Goal: Information Seeking & Learning: Learn about a topic

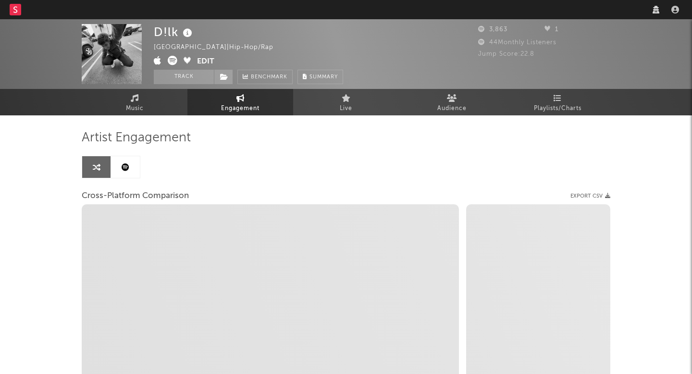
select select "1w"
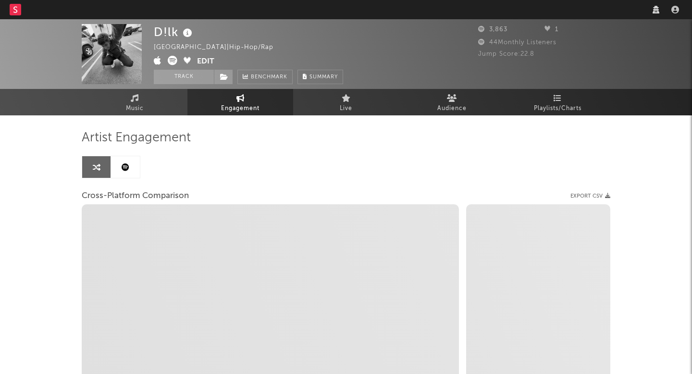
select select "1m"
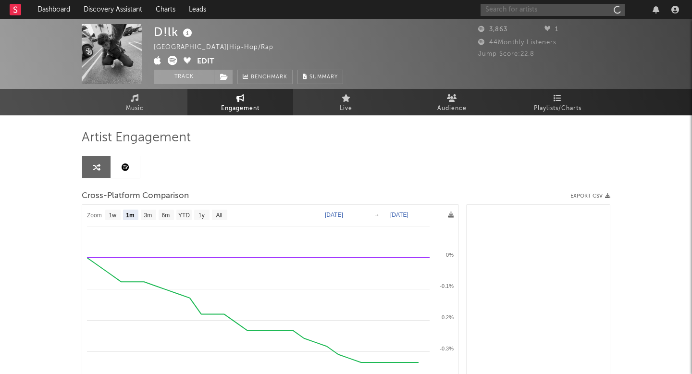
click at [532, 8] on input "text" at bounding box center [552, 10] width 144 height 12
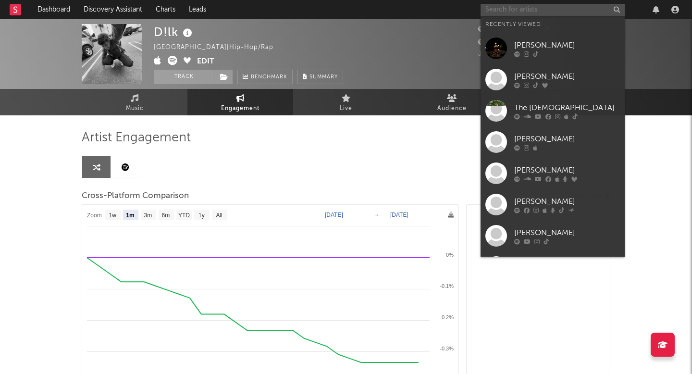
paste input "Nuevo Regimen"
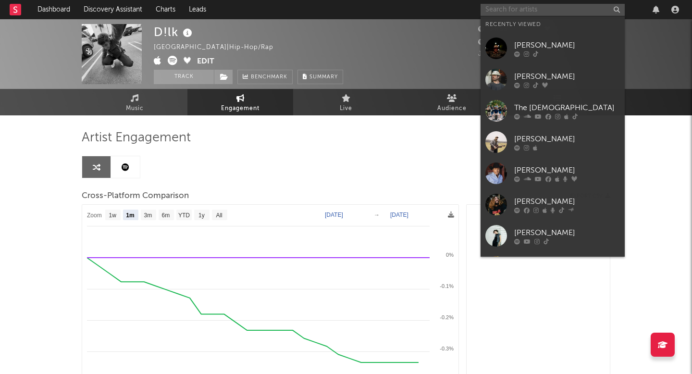
type input "Nuevo Regimen"
select select "1m"
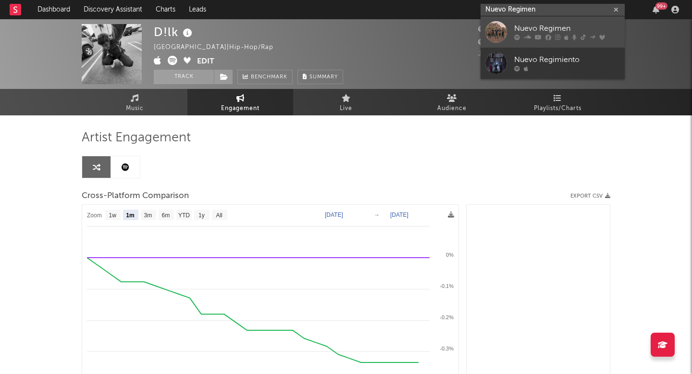
type input "Nuevo Regimen"
click at [535, 32] on div "Nuevo Regimen" at bounding box center [567, 29] width 106 height 12
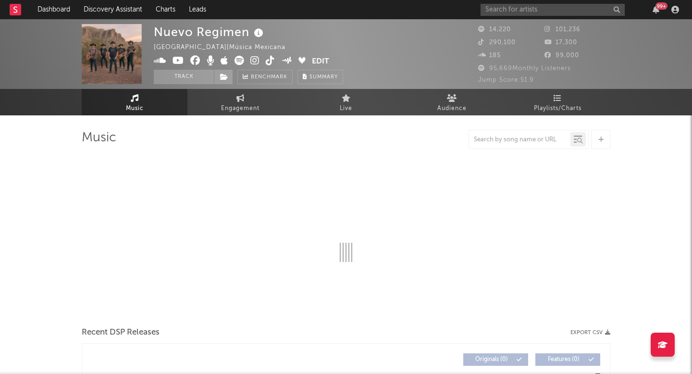
select select "6m"
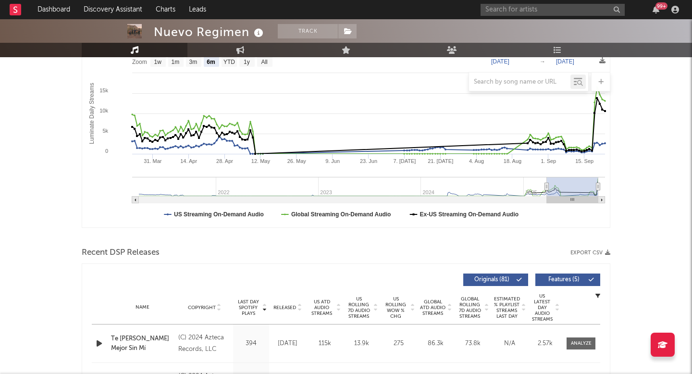
scroll to position [157, 0]
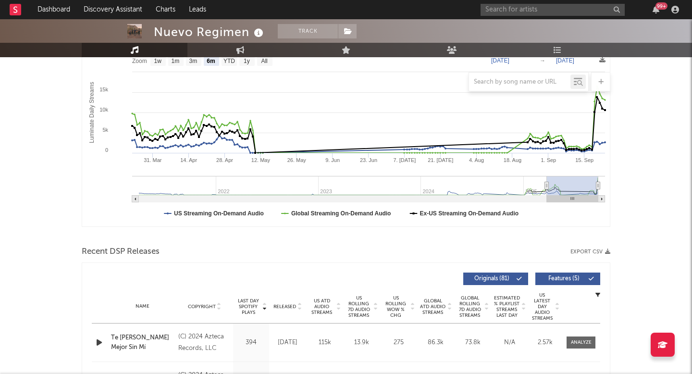
click at [362, 306] on span "US Rolling 7D Audio Streams" at bounding box center [358, 306] width 26 height 23
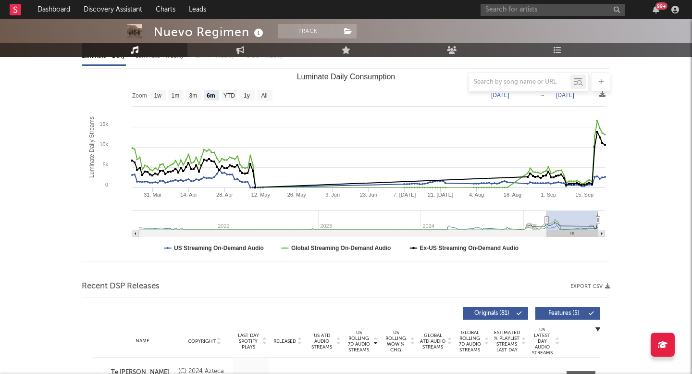
scroll to position [115, 0]
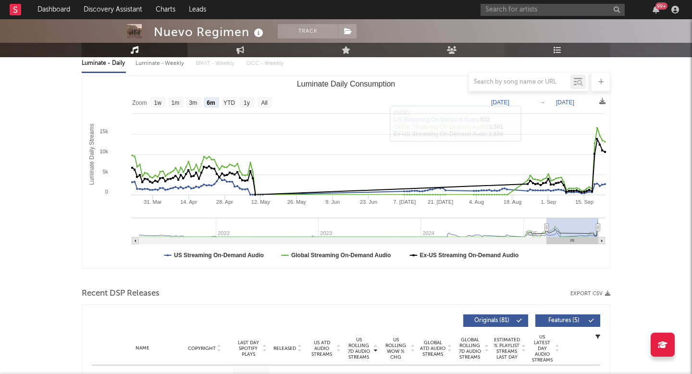
click at [561, 52] on icon at bounding box center [557, 50] width 8 height 8
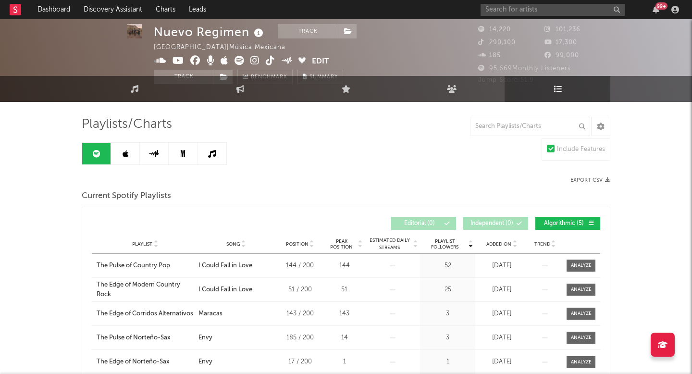
scroll to position [18, 0]
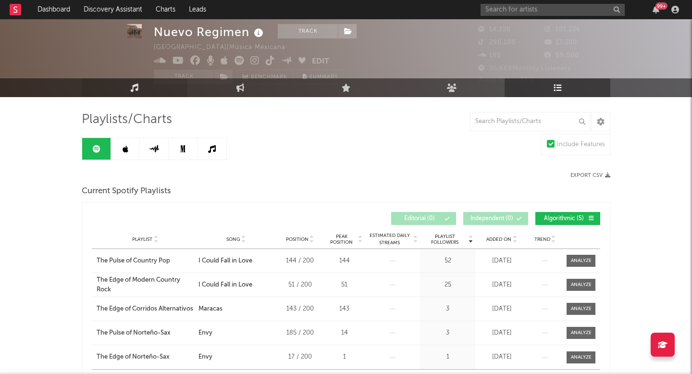
click at [155, 82] on link "Music" at bounding box center [135, 87] width 106 height 19
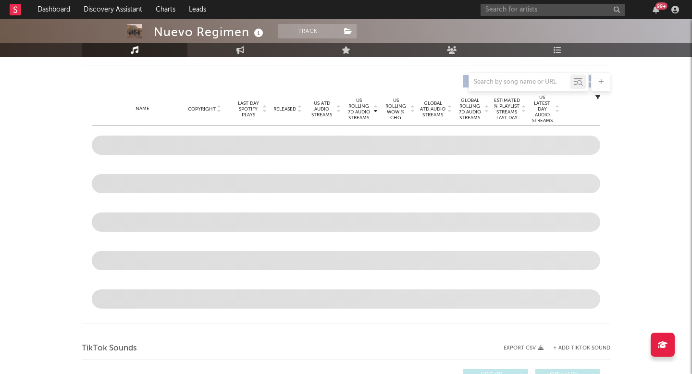
select select "6m"
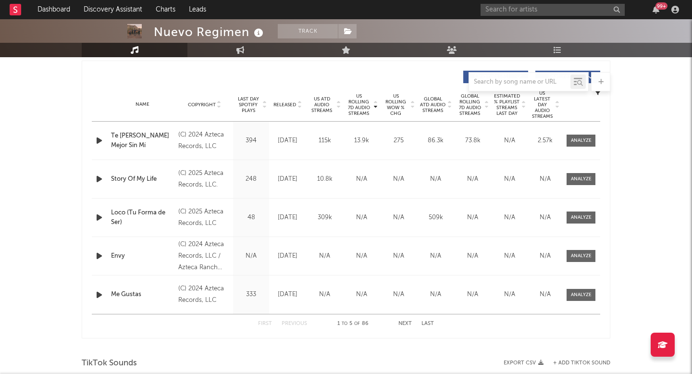
scroll to position [356, 0]
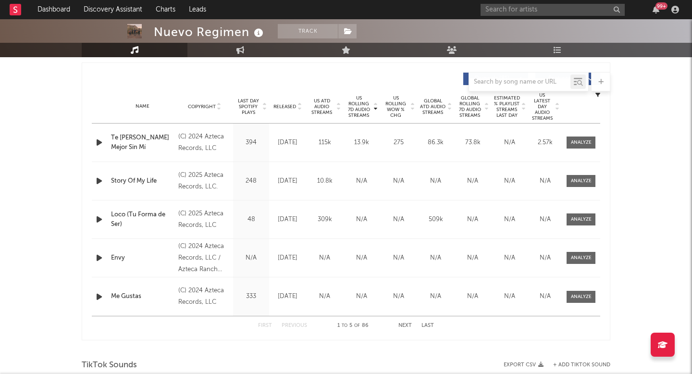
click at [395, 107] on span "US Rolling WoW % Chg" at bounding box center [395, 106] width 26 height 23
click at [585, 134] on div "Name Te [PERSON_NAME] Mejor Sin Mí Copyright (C) 2024 Azteca Records, LLC Label…" at bounding box center [346, 142] width 508 height 38
click at [581, 143] on div at bounding box center [581, 142] width 21 height 7
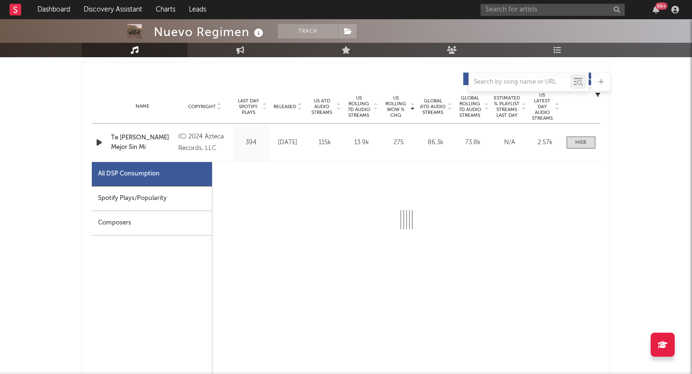
select select "6m"
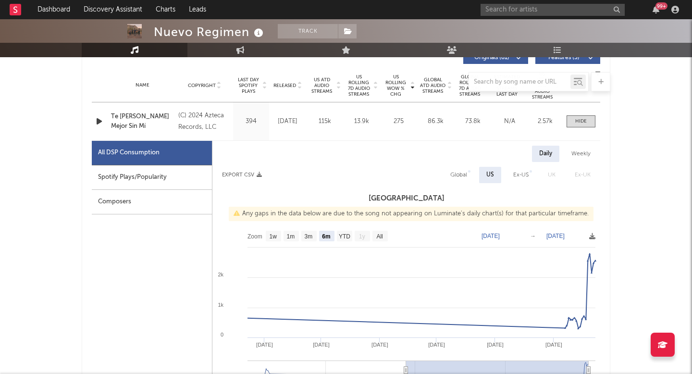
scroll to position [390, 0]
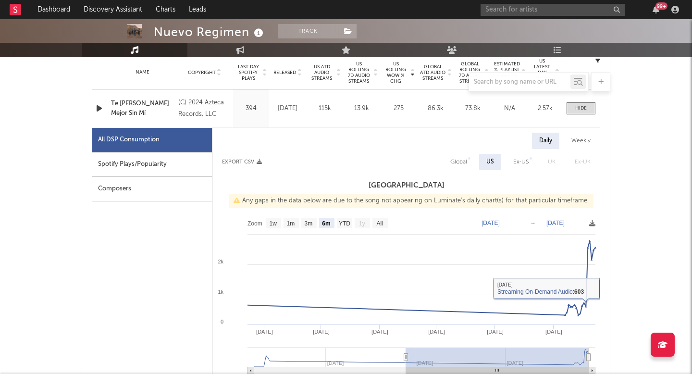
click at [464, 154] on div "Global" at bounding box center [458, 162] width 31 height 16
select select "1w"
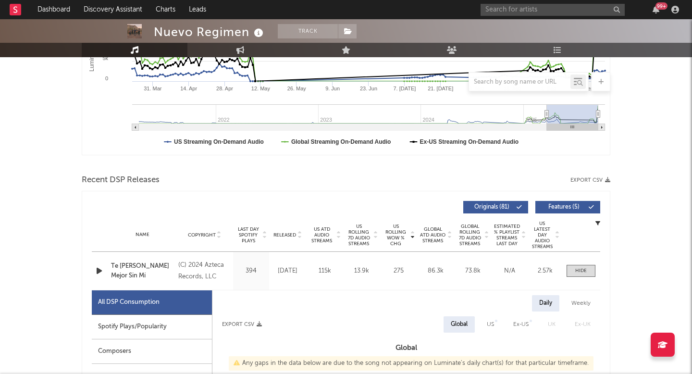
scroll to position [0, 0]
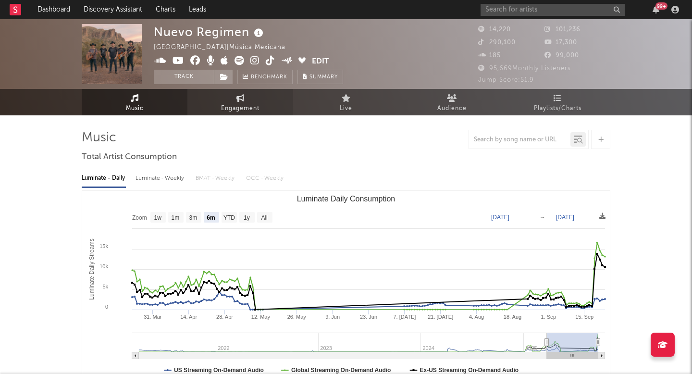
click at [244, 107] on span "Engagement" at bounding box center [240, 109] width 38 height 12
select select "1w"
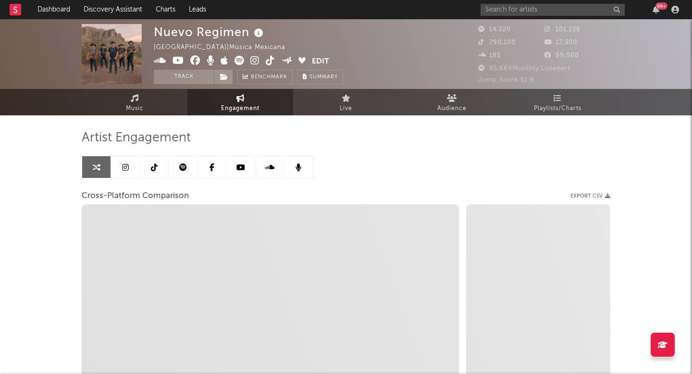
select select "1m"
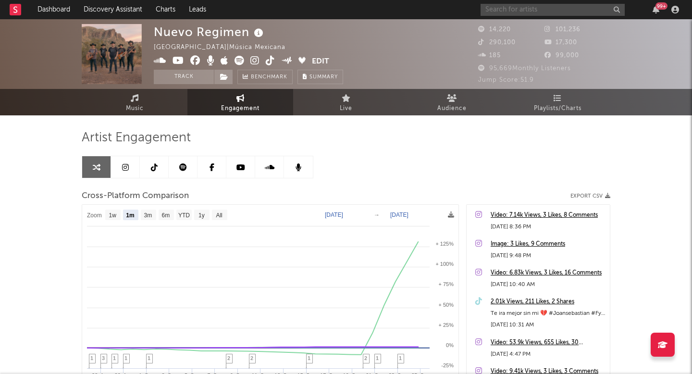
click at [519, 9] on input "text" at bounding box center [552, 10] width 144 height 12
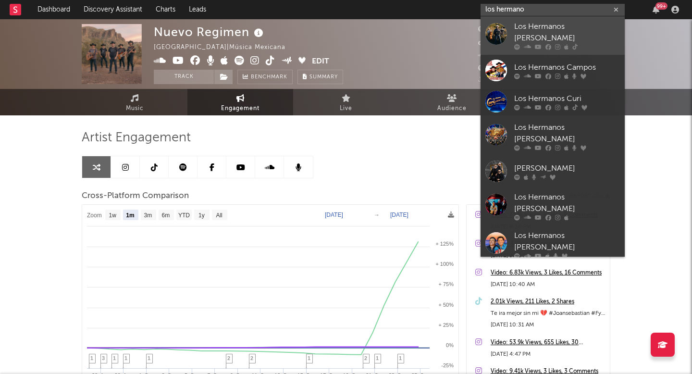
type input "los hermano"
click at [535, 32] on div "Los Hermanos [PERSON_NAME]" at bounding box center [567, 32] width 106 height 23
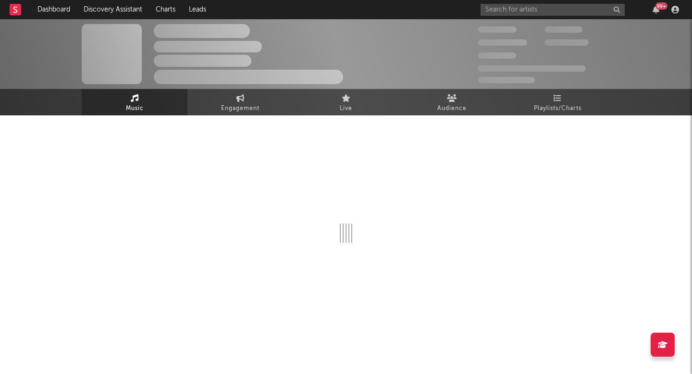
select select "6m"
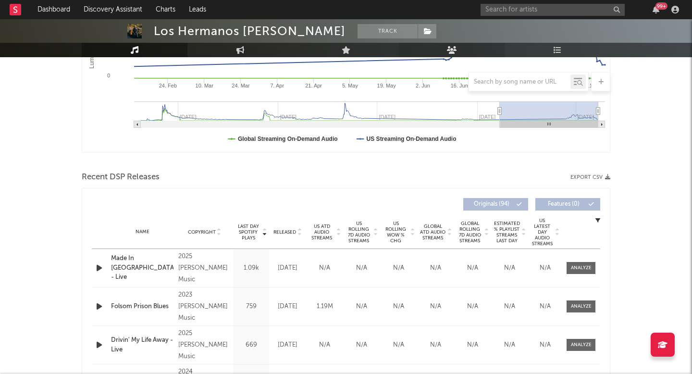
scroll to position [319, 0]
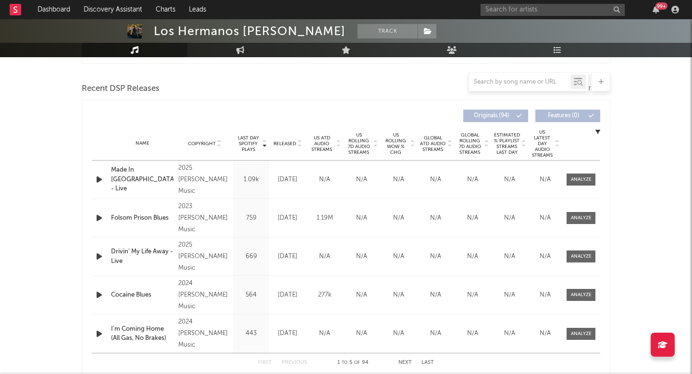
click at [283, 141] on span "Released" at bounding box center [284, 144] width 23 height 6
click at [326, 144] on span "US ATD Audio Streams" at bounding box center [321, 143] width 26 height 17
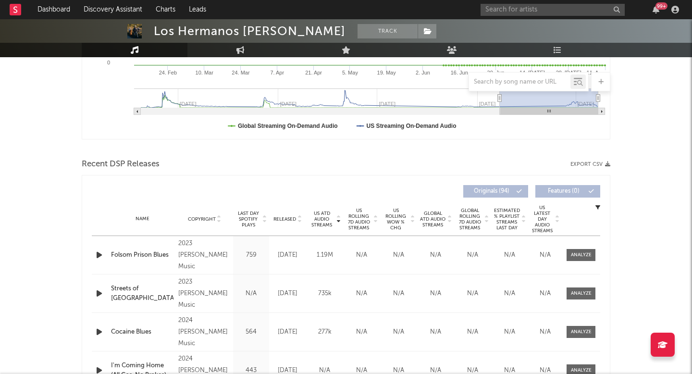
scroll to position [243, 0]
click at [326, 144] on div at bounding box center [346, 150] width 528 height 14
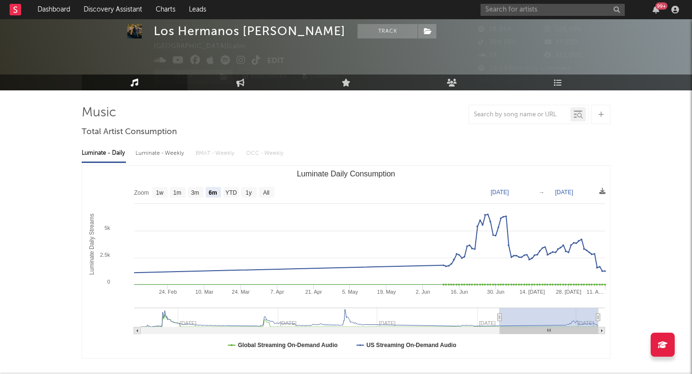
scroll to position [18, 0]
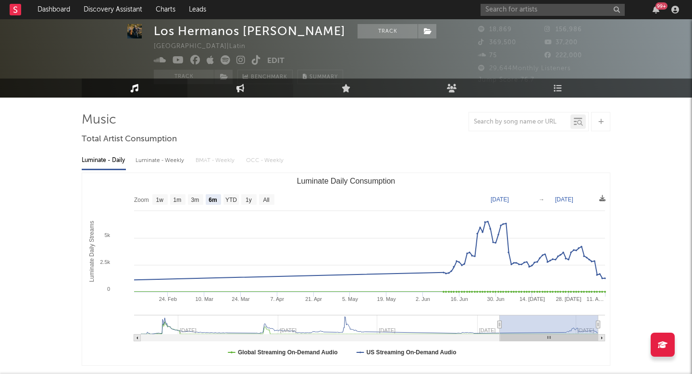
click at [232, 96] on link "Engagement" at bounding box center [240, 87] width 106 height 19
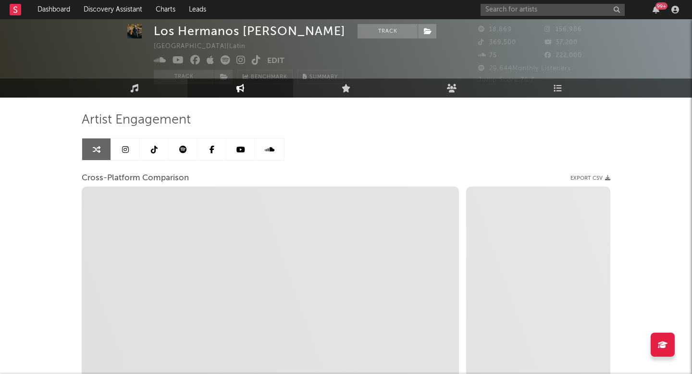
select select "1w"
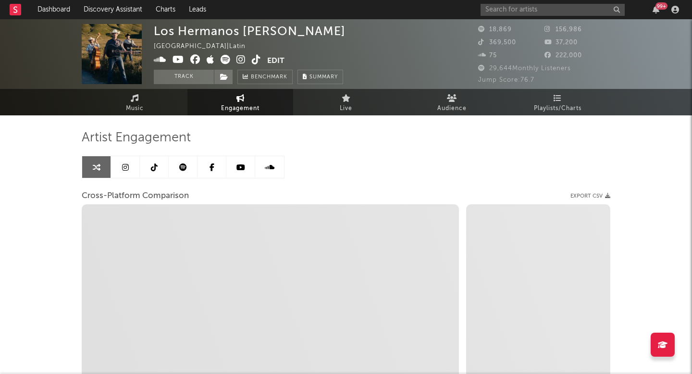
select select "1m"
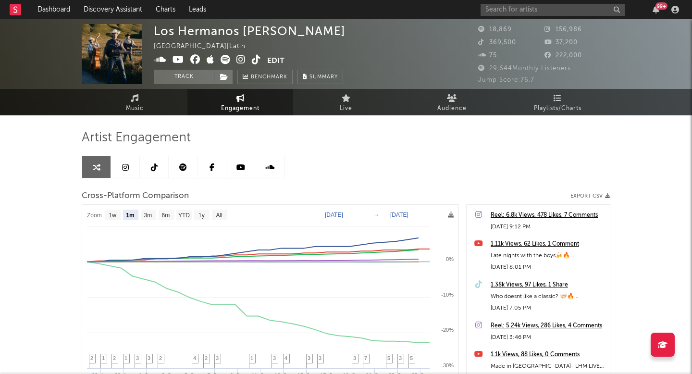
click at [183, 167] on icon at bounding box center [183, 167] width 8 height 8
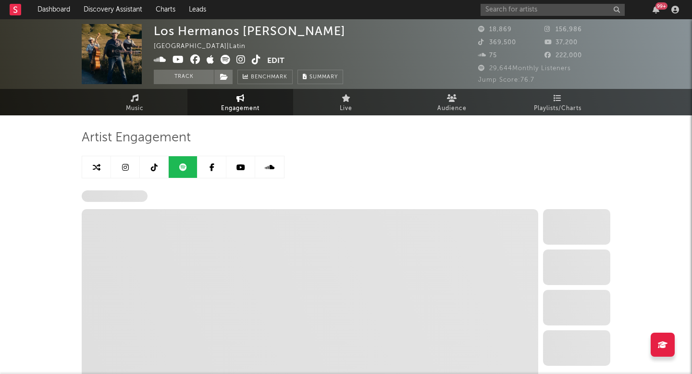
select select "6m"
select select "1w"
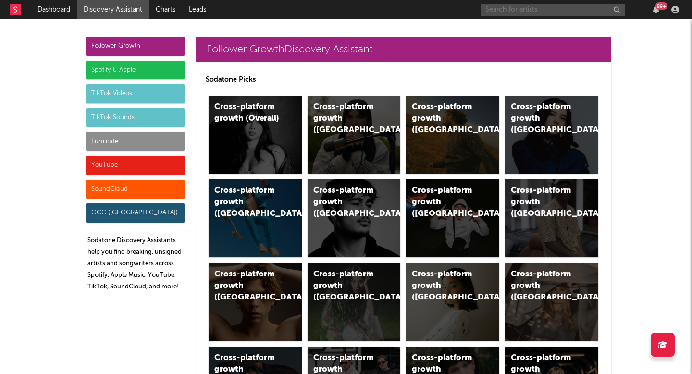
click at [502, 11] on input "text" at bounding box center [552, 10] width 144 height 12
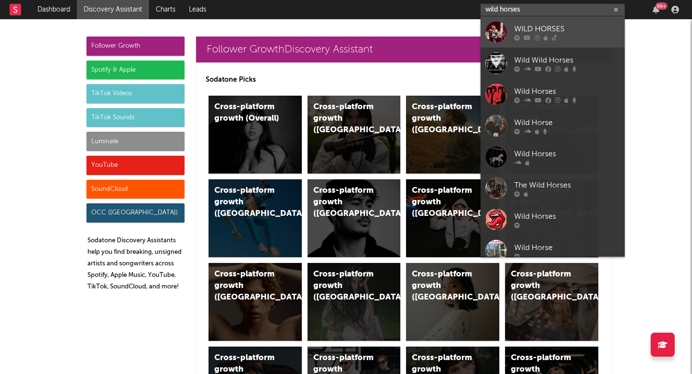
type input "wild horses"
click at [514, 35] on icon at bounding box center [517, 38] width 6 height 6
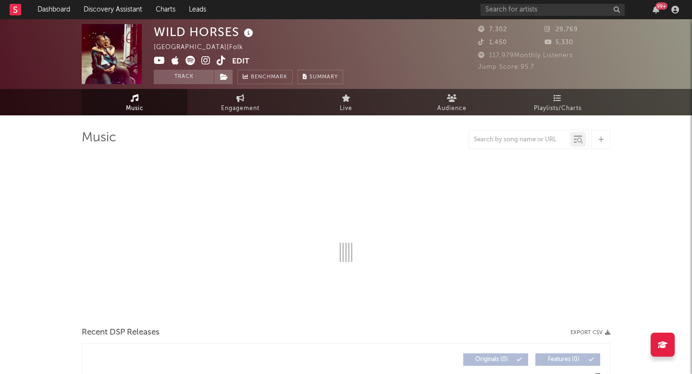
select select "6m"
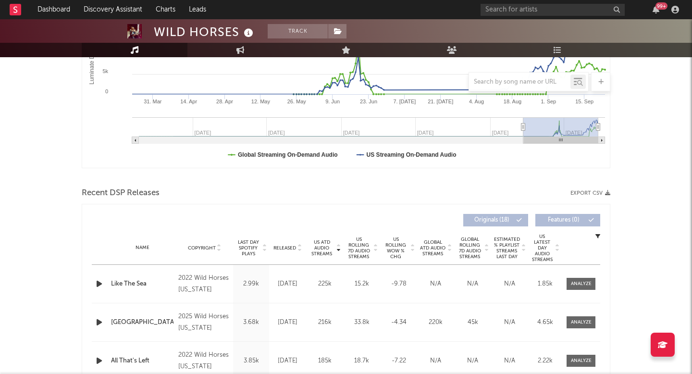
scroll to position [230, 0]
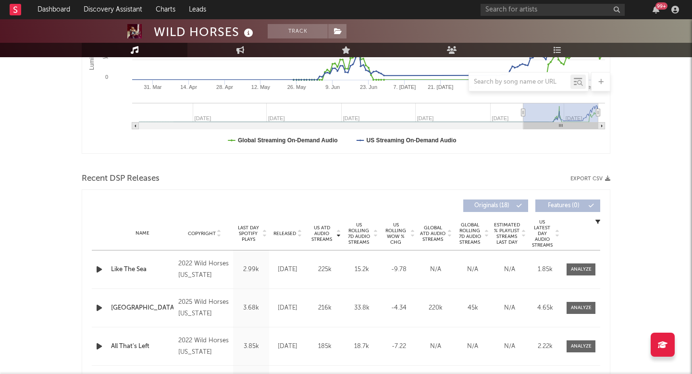
click at [366, 230] on span "US Rolling 7D Audio Streams" at bounding box center [358, 233] width 26 height 23
click at [409, 234] on div at bounding box center [412, 233] width 6 height 23
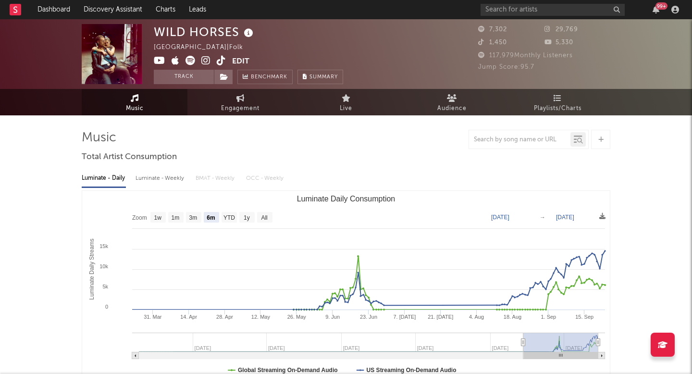
click at [235, 108] on span "Engagement" at bounding box center [240, 109] width 38 height 12
select select "1w"
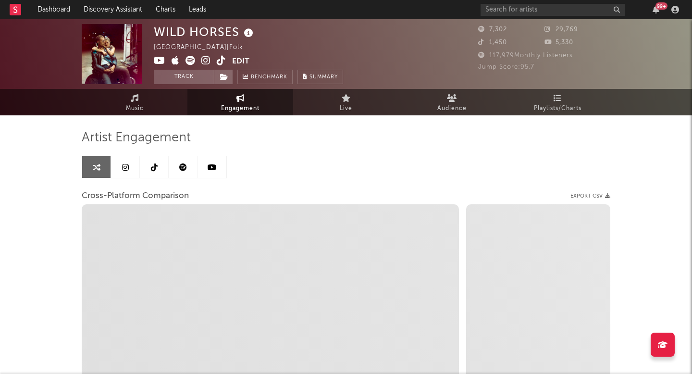
select select "1m"
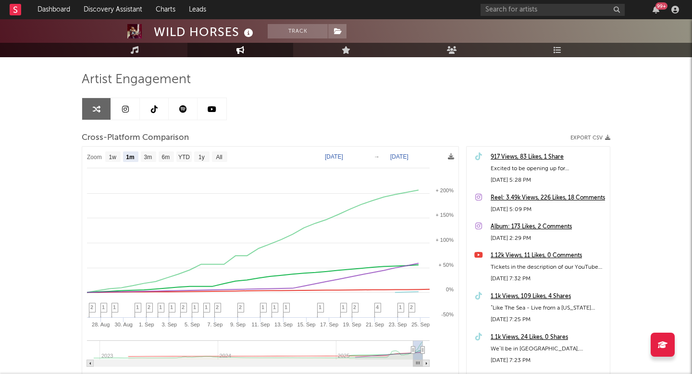
scroll to position [89, 0]
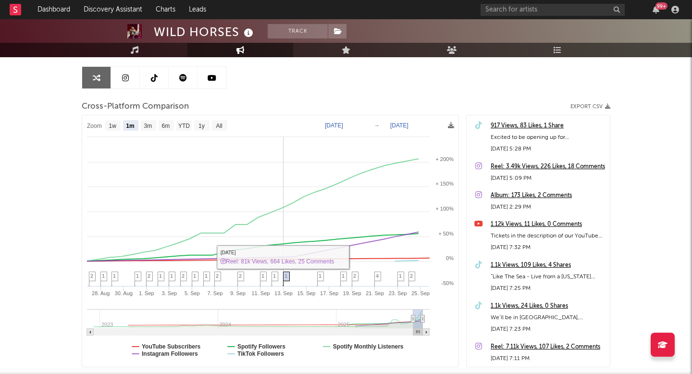
click at [284, 274] on span "1" at bounding box center [285, 276] width 3 height 6
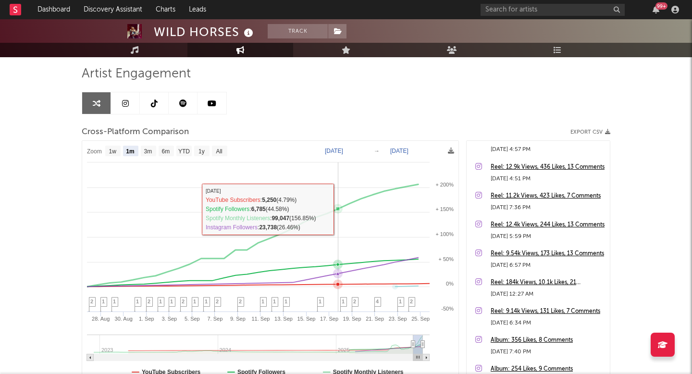
scroll to position [0, 0]
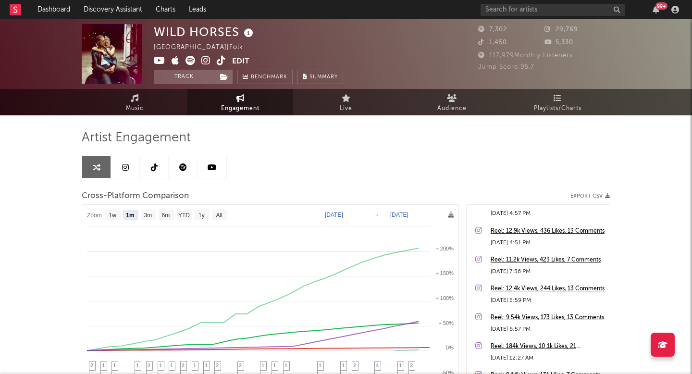
click at [222, 60] on icon at bounding box center [221, 61] width 9 height 10
click at [186, 172] on link at bounding box center [183, 167] width 29 height 22
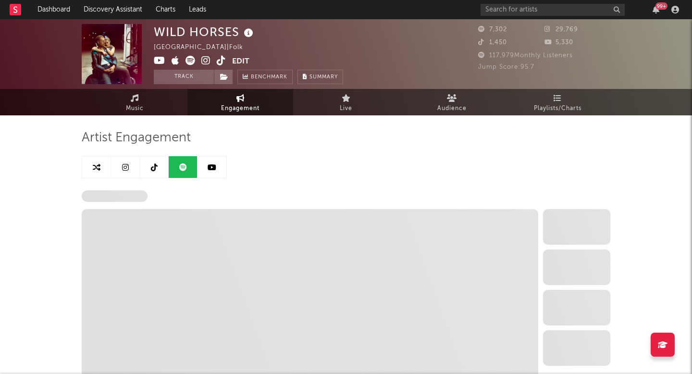
select select "6m"
select select "1w"
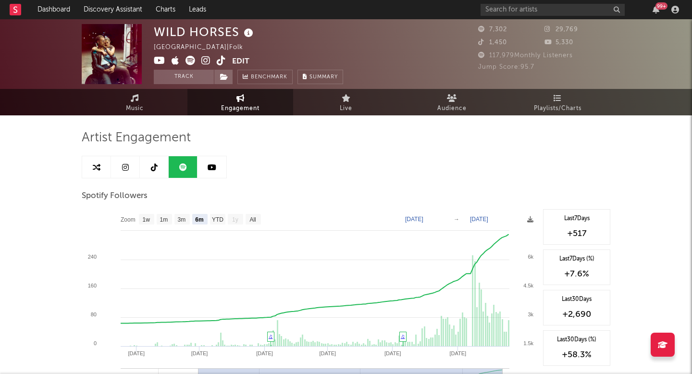
click at [162, 167] on link at bounding box center [154, 167] width 29 height 22
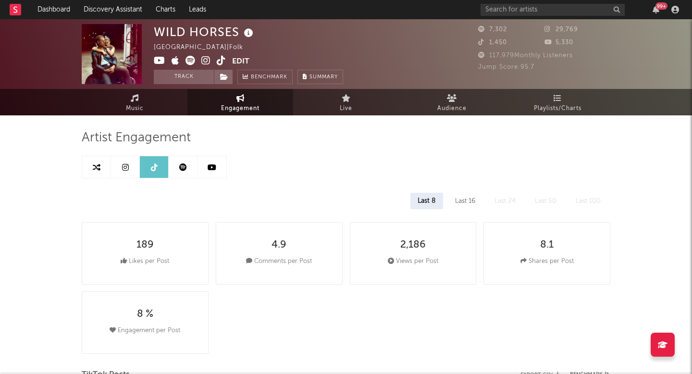
select select "1w"
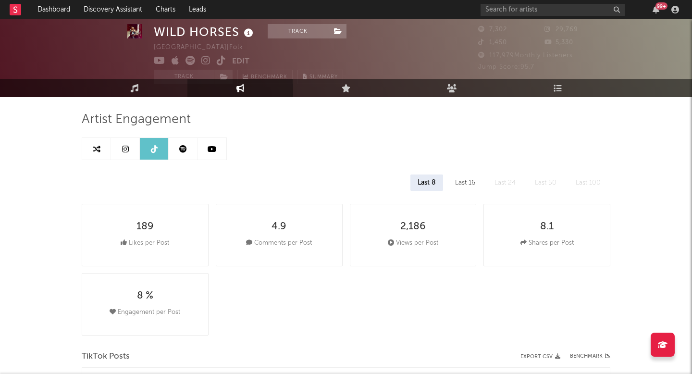
scroll to position [20, 0]
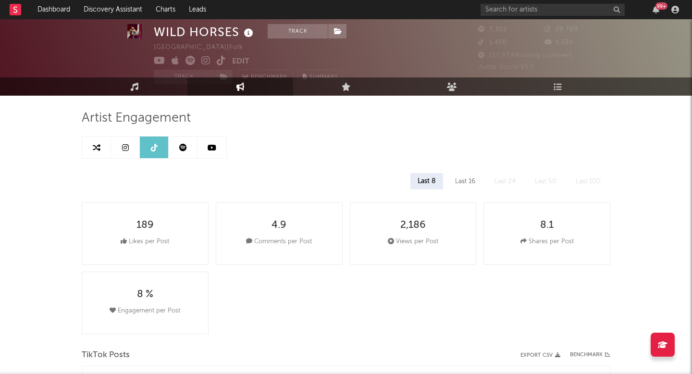
click at [457, 181] on div "Last 16" at bounding box center [465, 181] width 35 height 16
click at [135, 142] on link at bounding box center [125, 147] width 29 height 22
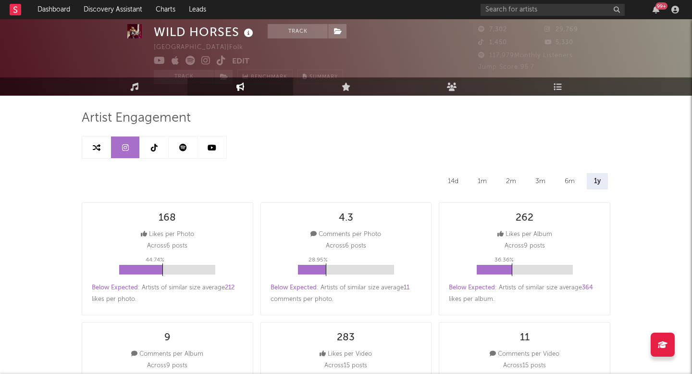
select select "6m"
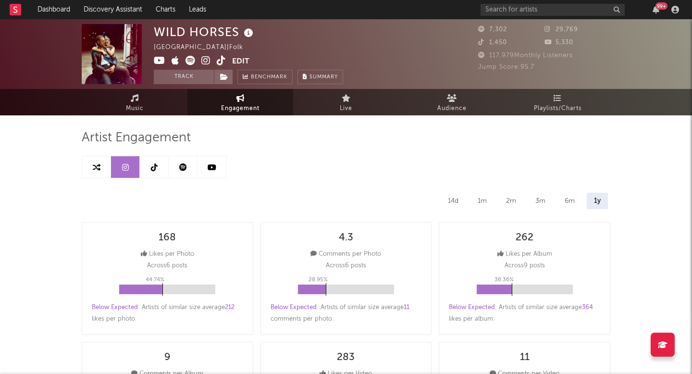
click at [144, 87] on div "WILD HORSES United States | Folk Edit Track Benchmark Summary 7,302 29,769 1,45…" at bounding box center [346, 54] width 692 height 70
click at [142, 95] on link "Music" at bounding box center [135, 102] width 106 height 26
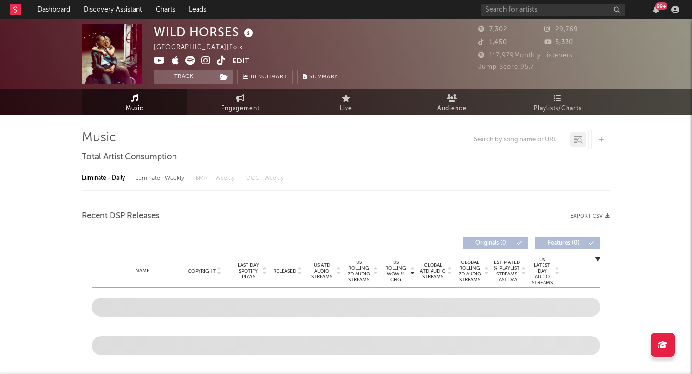
select select "6m"
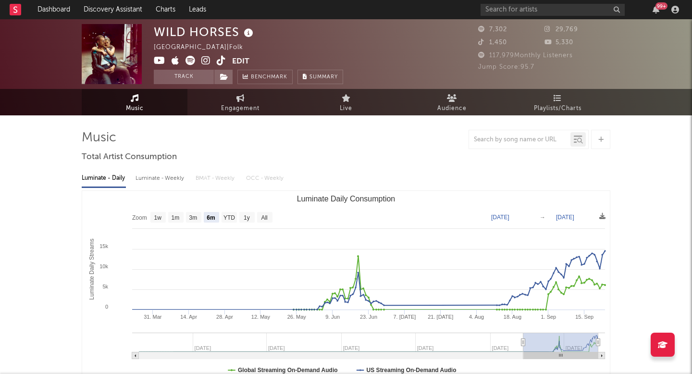
click at [219, 61] on icon at bounding box center [221, 61] width 9 height 10
click at [568, 110] on span "Playlists/Charts" at bounding box center [558, 109] width 48 height 12
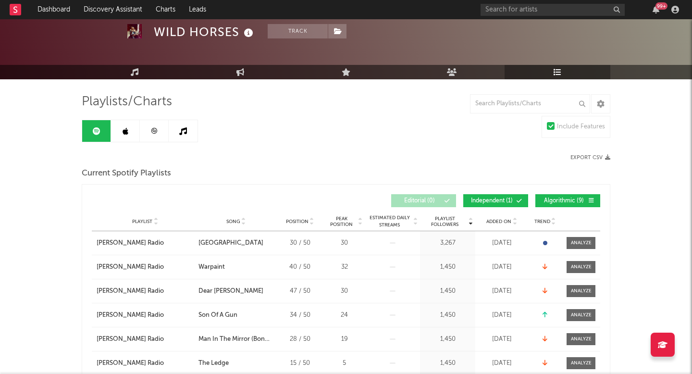
scroll to position [32, 0]
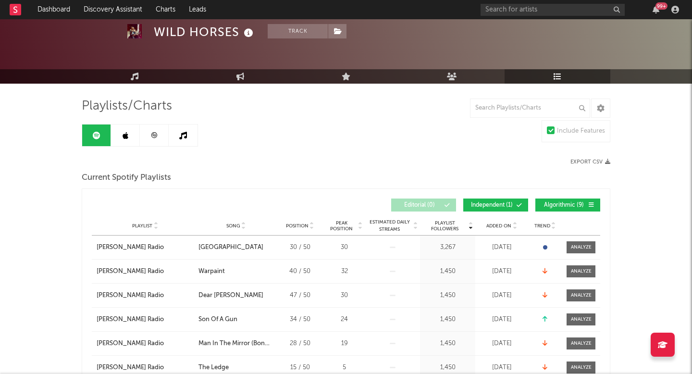
click at [156, 140] on link at bounding box center [154, 135] width 29 height 22
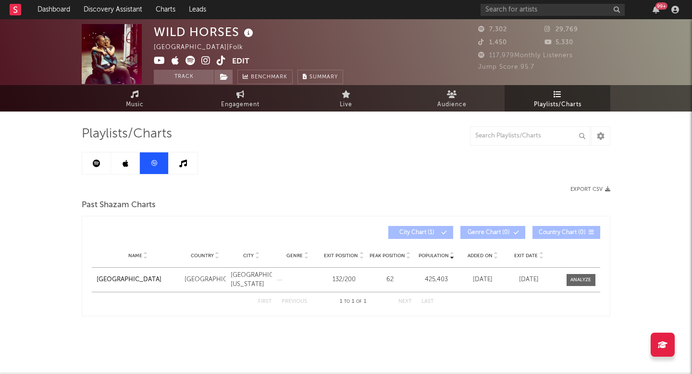
click at [131, 157] on link at bounding box center [125, 163] width 29 height 22
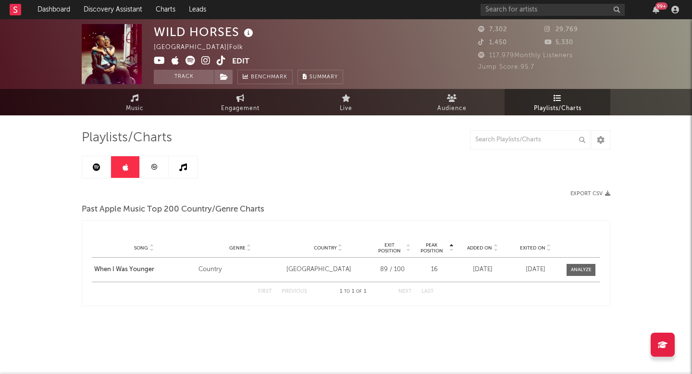
click at [107, 163] on link at bounding box center [96, 167] width 29 height 22
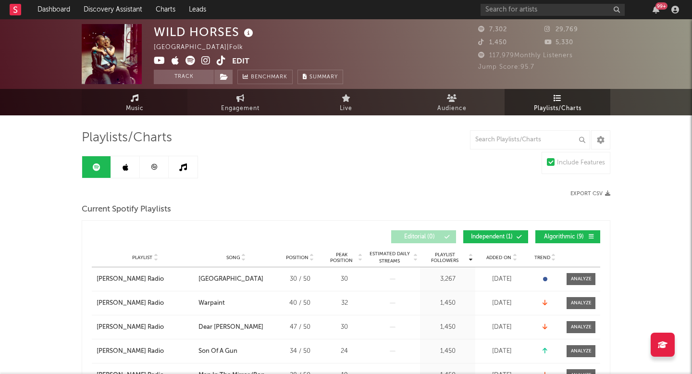
click at [124, 106] on link "Music" at bounding box center [135, 102] width 106 height 26
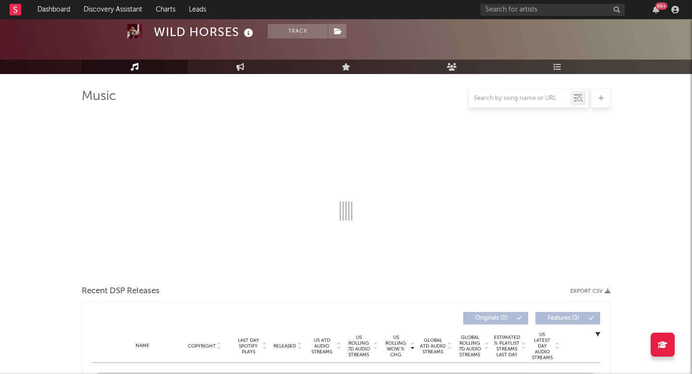
select select "6m"
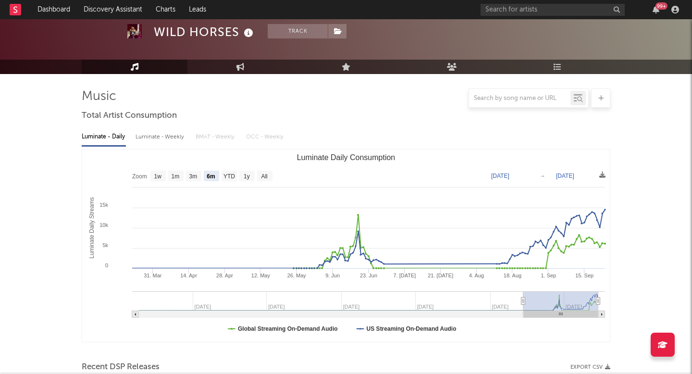
scroll to position [169, 0]
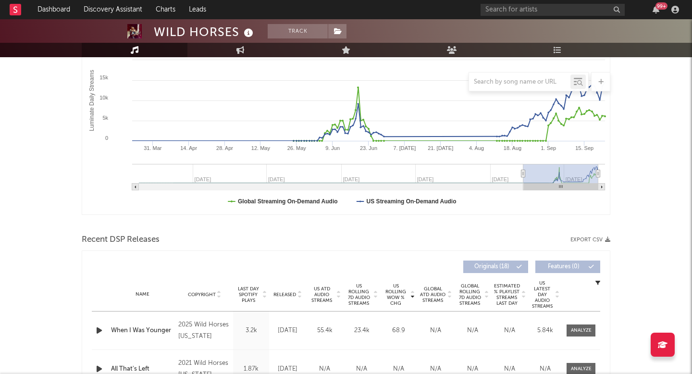
click at [293, 292] on span "Released" at bounding box center [284, 295] width 23 height 6
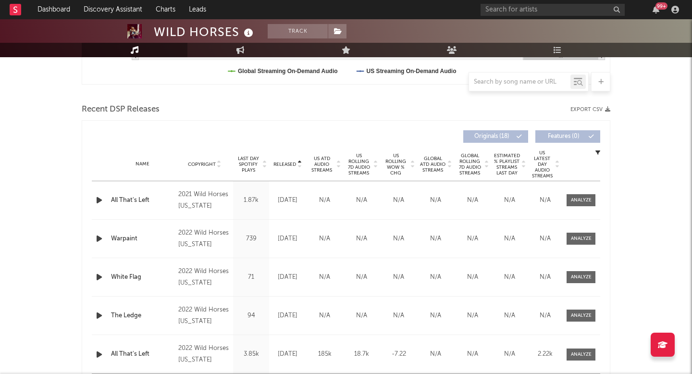
scroll to position [293, 0]
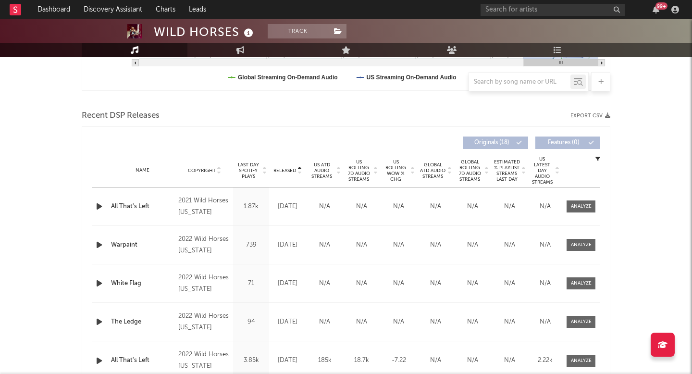
click at [292, 170] on span "Released" at bounding box center [284, 171] width 23 height 6
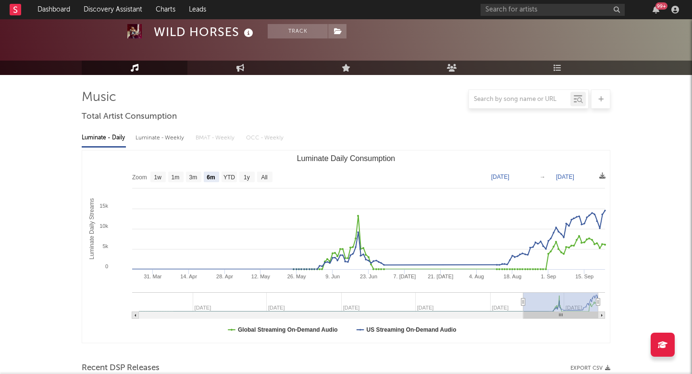
scroll to position [0, 0]
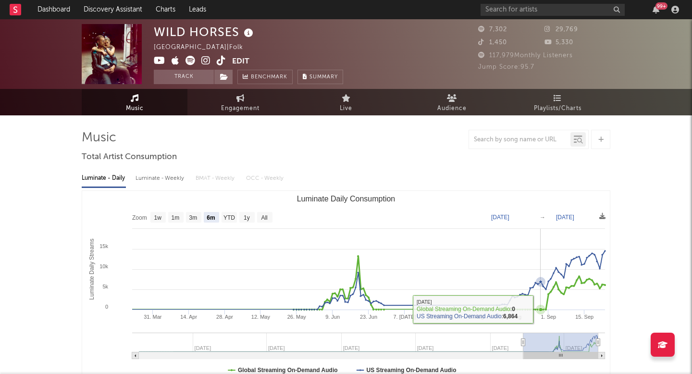
click at [539, 307] on icon "Luminate Daily Consumption" at bounding box center [540, 309] width 4 height 4
